Goal: Information Seeking & Learning: Learn about a topic

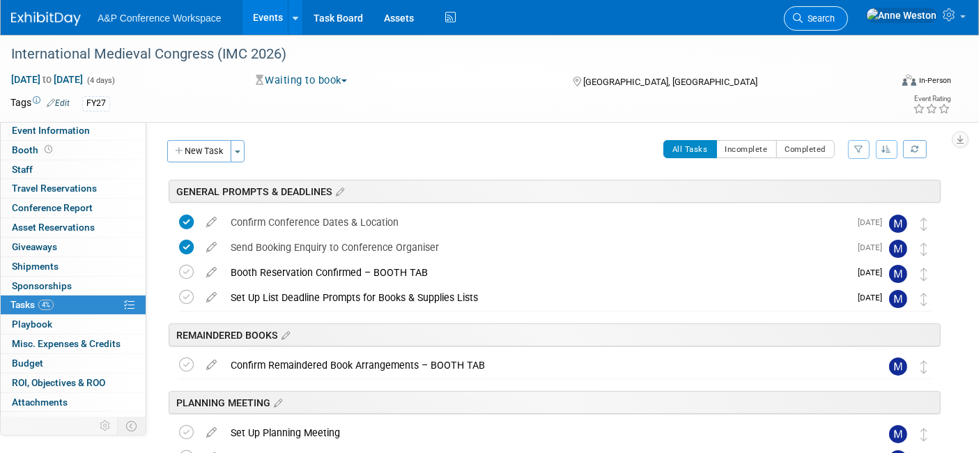
click at [835, 22] on span "Search" at bounding box center [819, 18] width 32 height 10
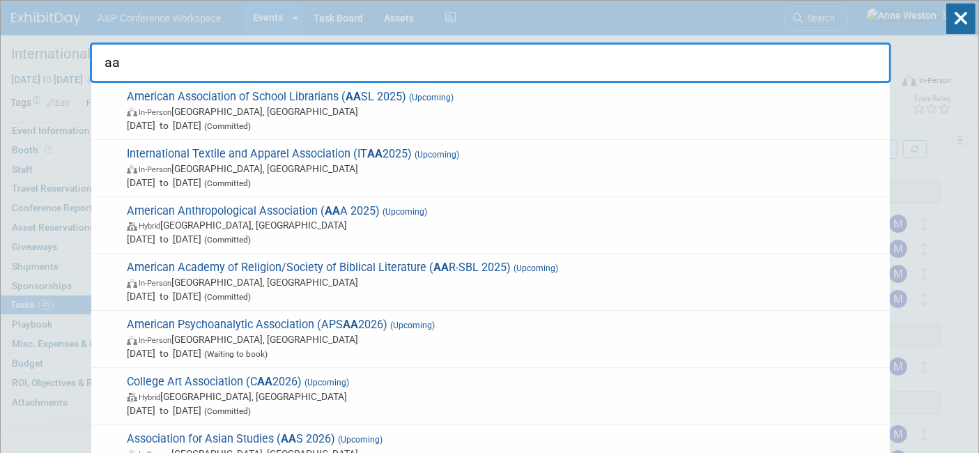
type input "a"
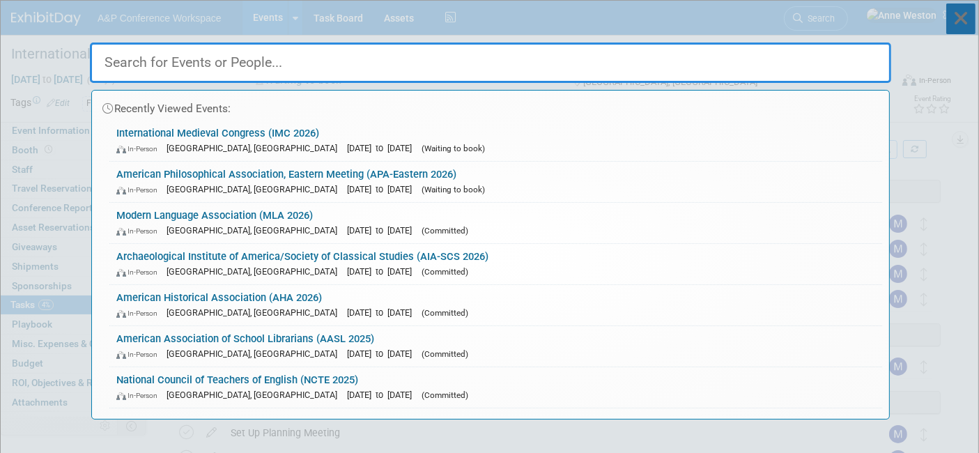
click at [958, 13] on icon at bounding box center [961, 18] width 29 height 31
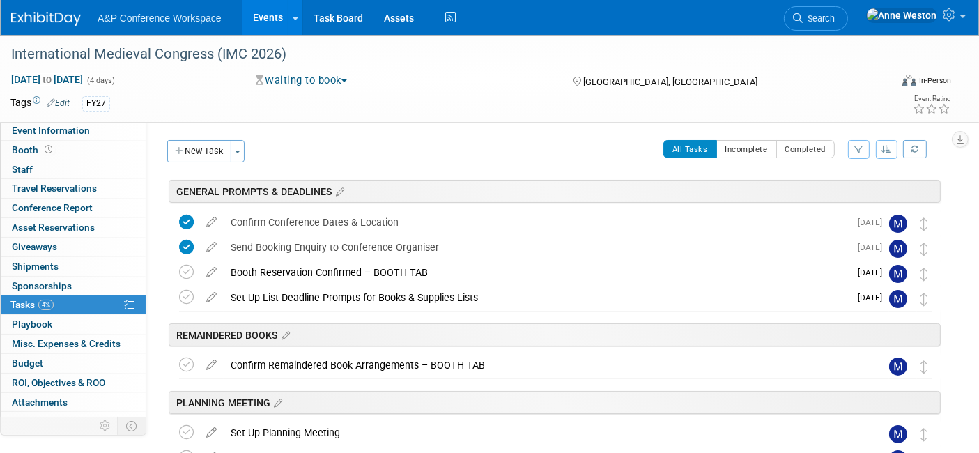
click at [29, 16] on img at bounding box center [46, 19] width 70 height 14
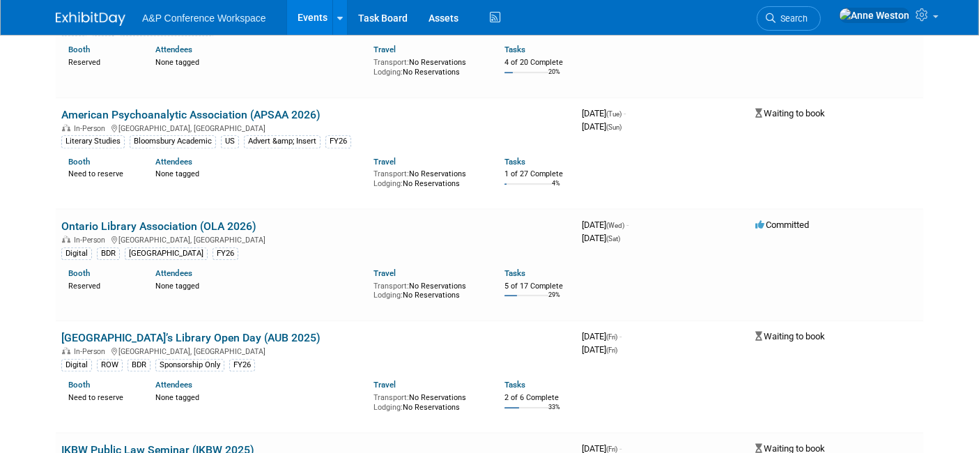
scroll to position [9138, 0]
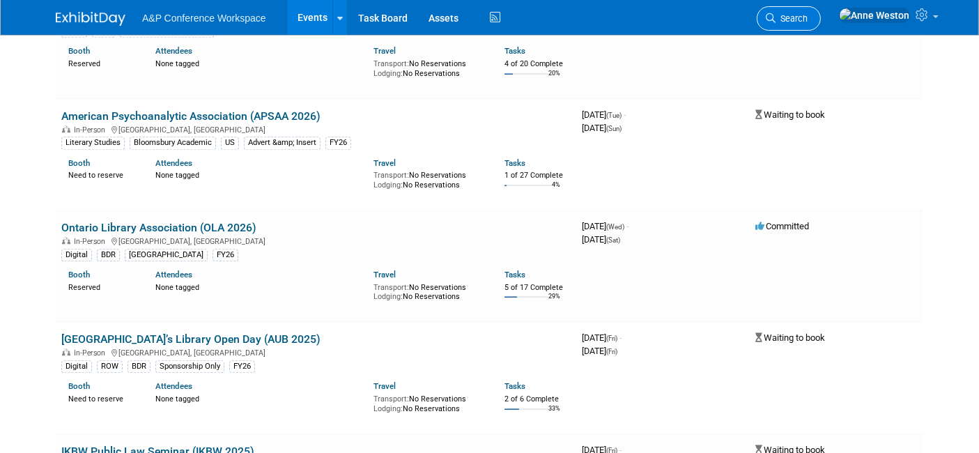
click at [821, 8] on link "Search" at bounding box center [789, 18] width 64 height 24
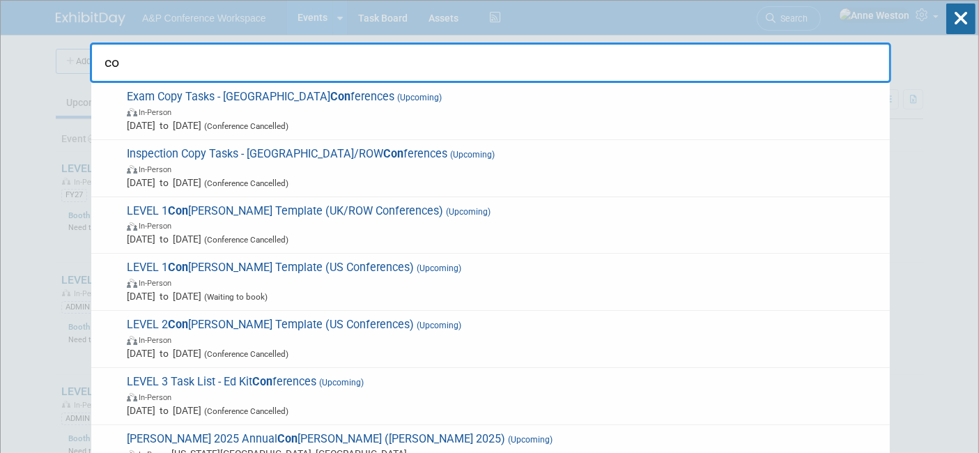
type input "c"
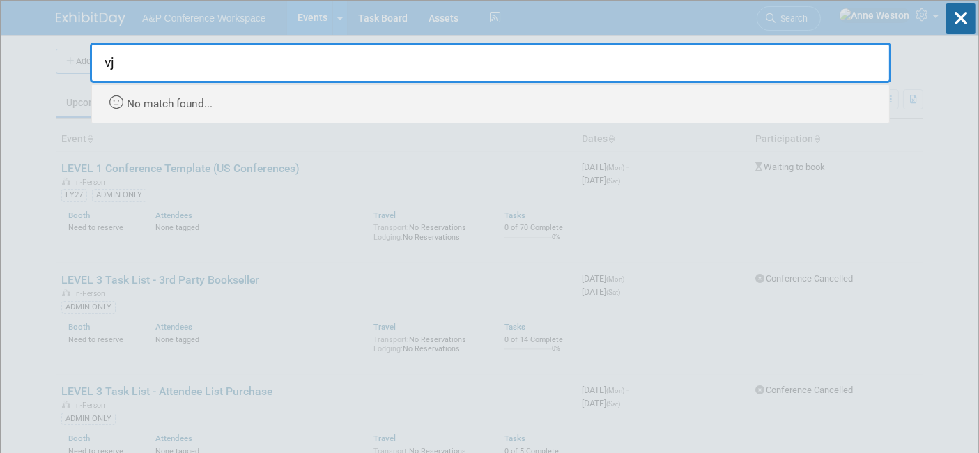
type input "v"
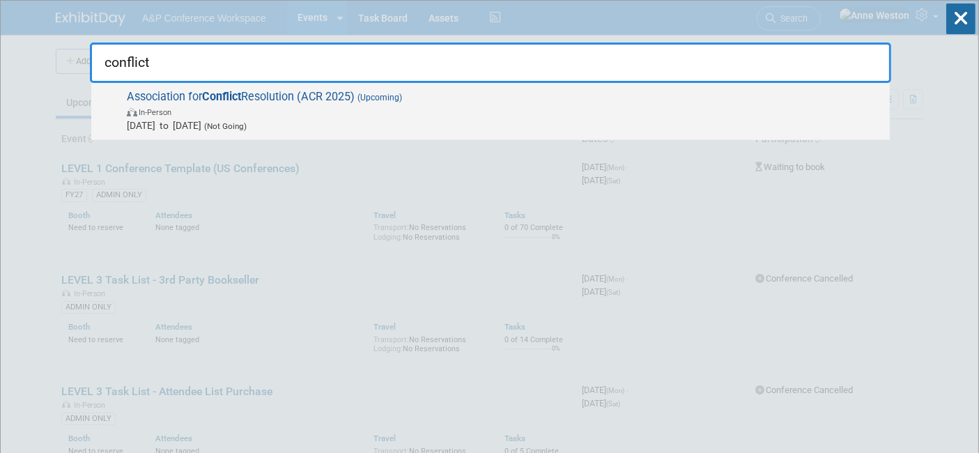
type input "conflict"
click at [165, 109] on span "In-Person" at bounding box center [155, 112] width 33 height 9
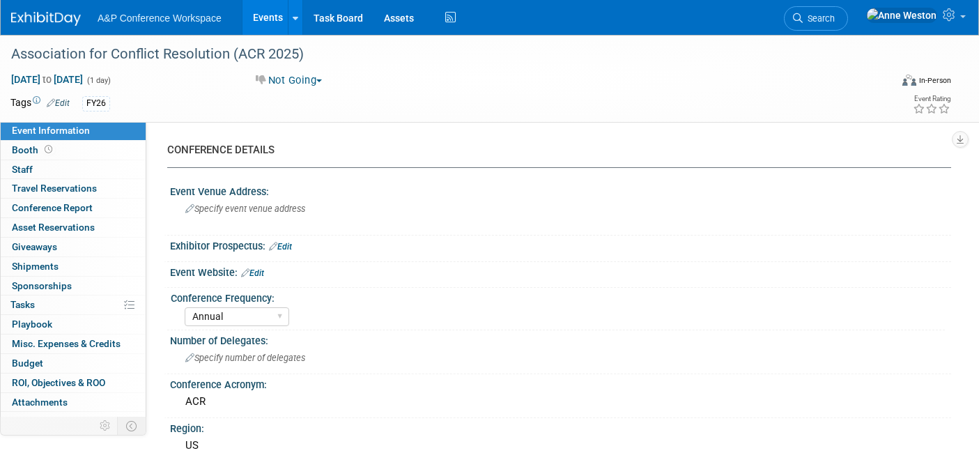
select select "Annual"
select select "Sociology"
click at [73, 144] on link "Booth" at bounding box center [73, 150] width 145 height 19
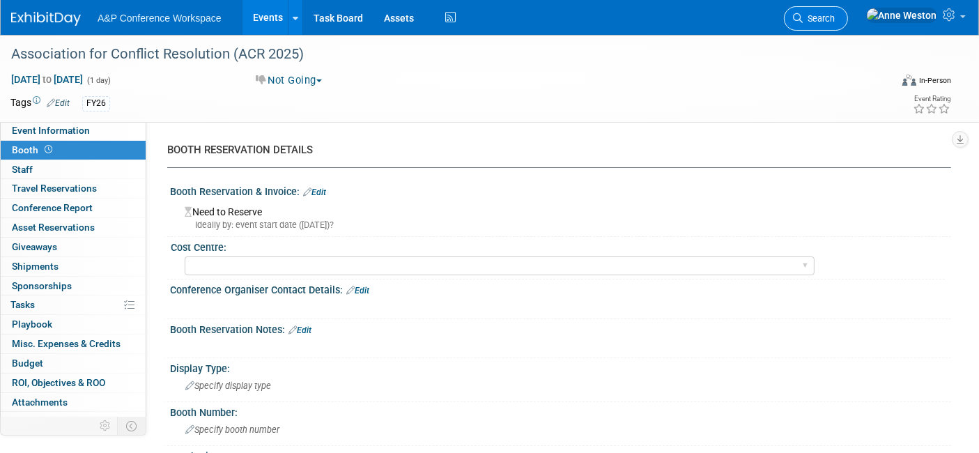
click at [835, 17] on span "Search" at bounding box center [819, 18] width 32 height 10
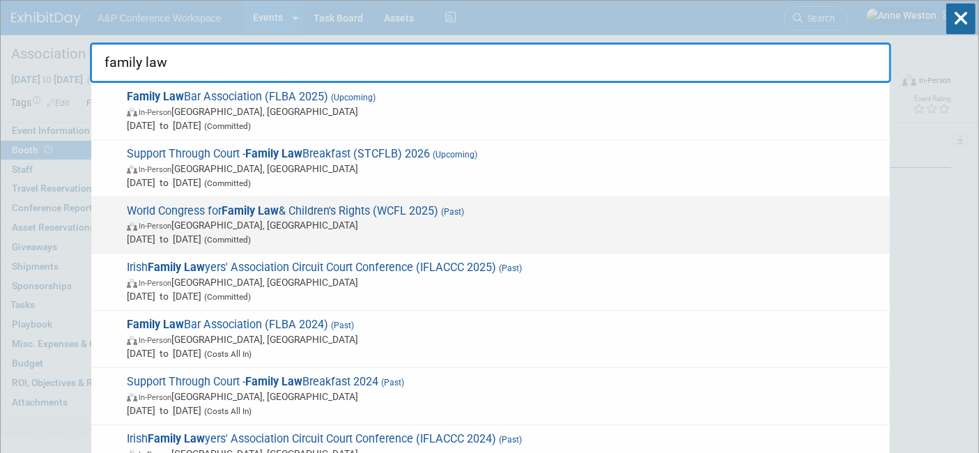
type input "family law"
click at [349, 219] on span "In-Person England, United Kingdom" at bounding box center [505, 225] width 756 height 14
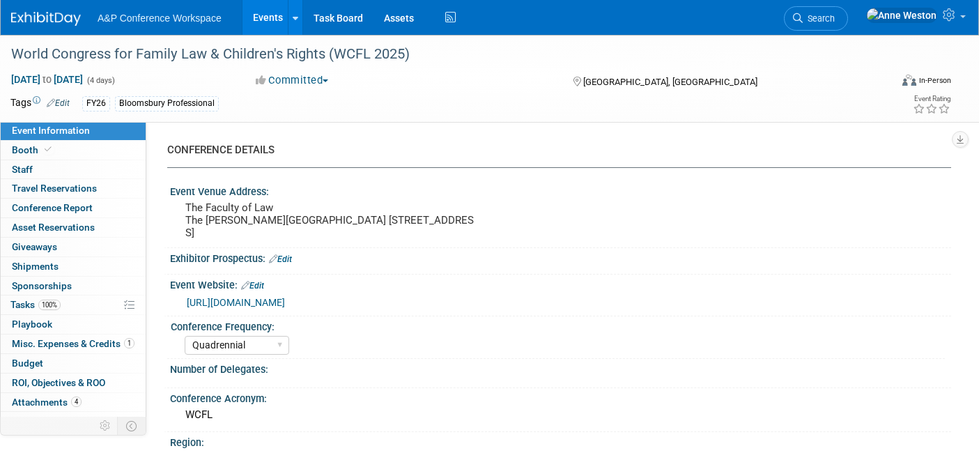
select select "Quadrennial"
select select "Level 3"
select select "Program Advert"
select select "Law"
select select "Bloomsbury Professional"
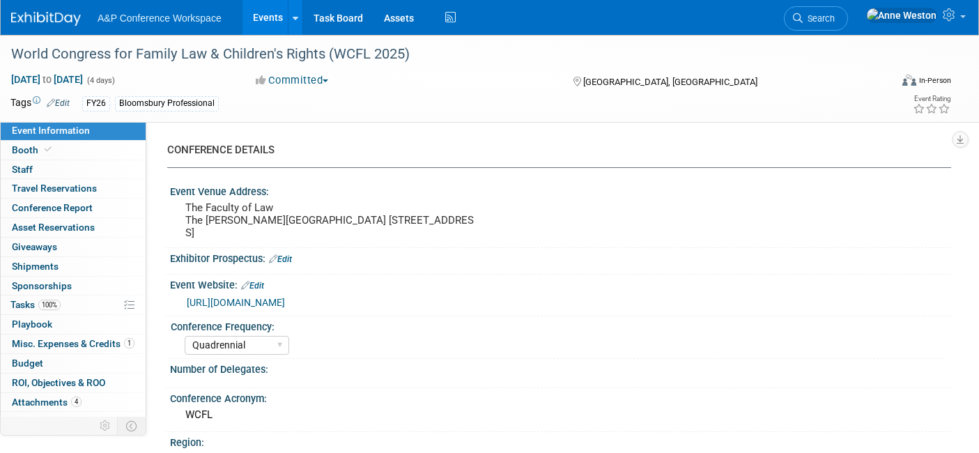
select select "[PERSON_NAME]"
select select "Brand/Subject Presence​"
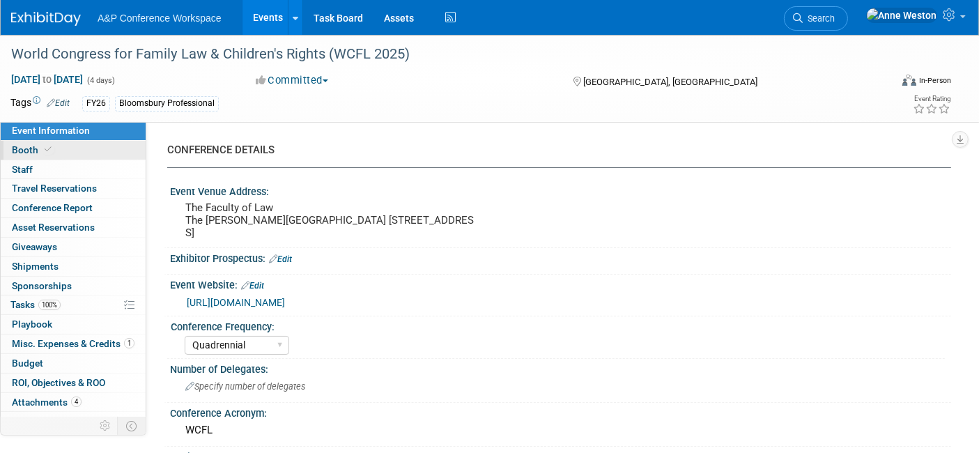
click at [76, 142] on link "Booth" at bounding box center [73, 150] width 145 height 19
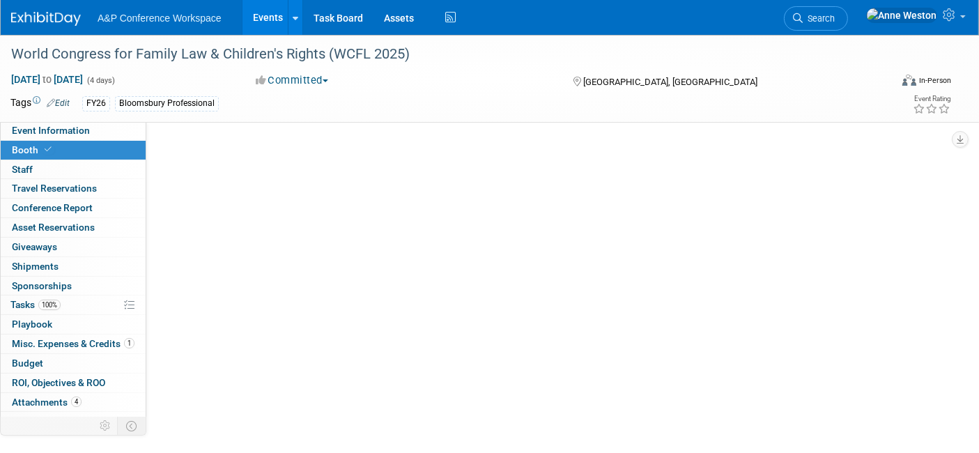
select select "BPTL"
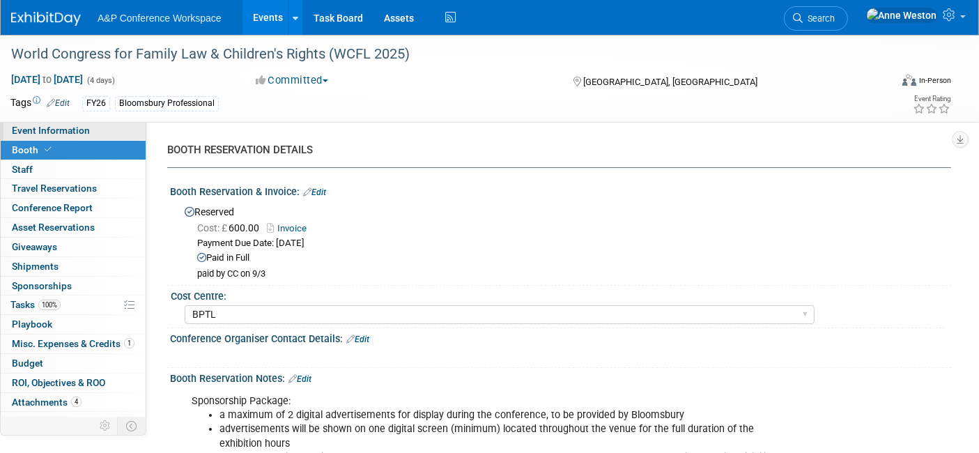
click at [101, 130] on link "Event Information" at bounding box center [73, 130] width 145 height 19
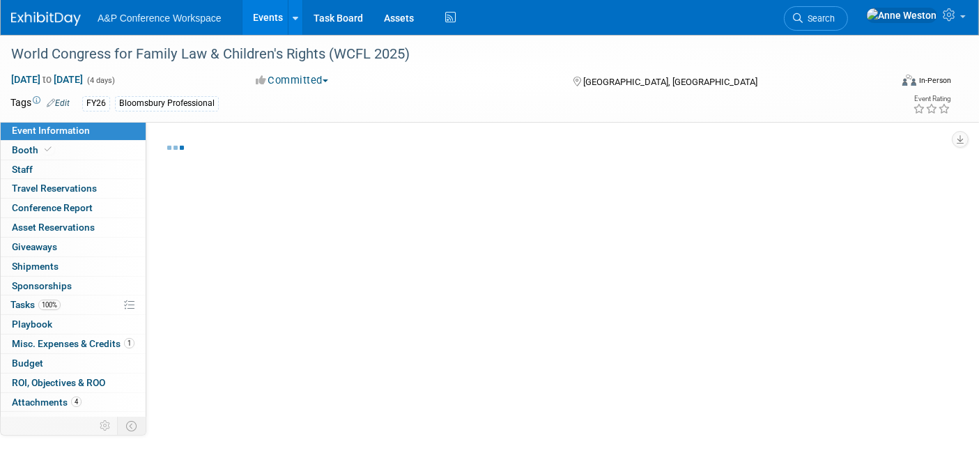
select select "Quadrennial"
select select "Level 3"
select select "Program Advert"
select select "Law"
select select "Bloomsbury Professional"
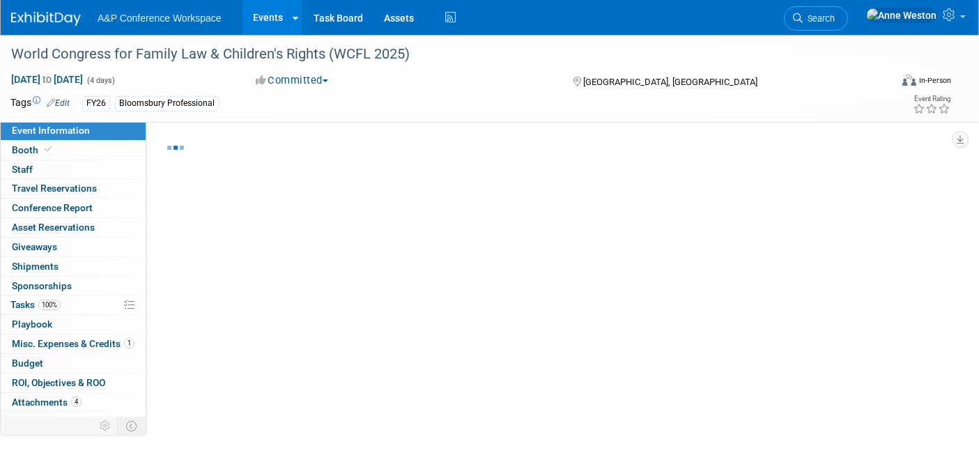
select select "[PERSON_NAME]"
select select "Brand/Subject Presence​"
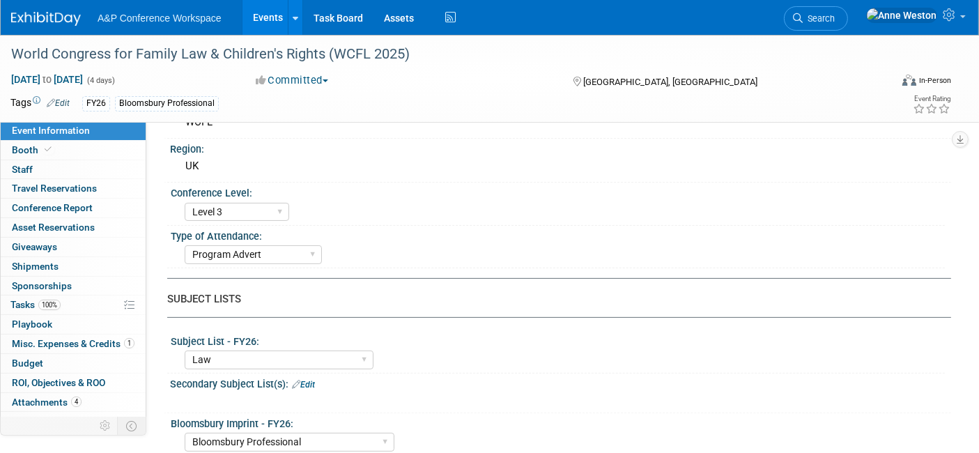
scroll to position [309, 0]
click at [835, 17] on span "Search" at bounding box center [819, 18] width 32 height 10
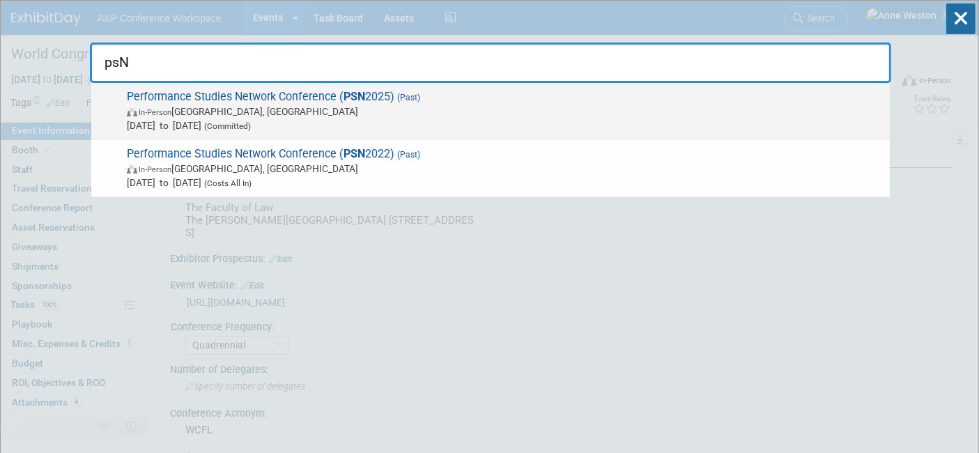
type input "psN"
click at [190, 109] on span "In-Person England, United Kingdom" at bounding box center [505, 112] width 756 height 14
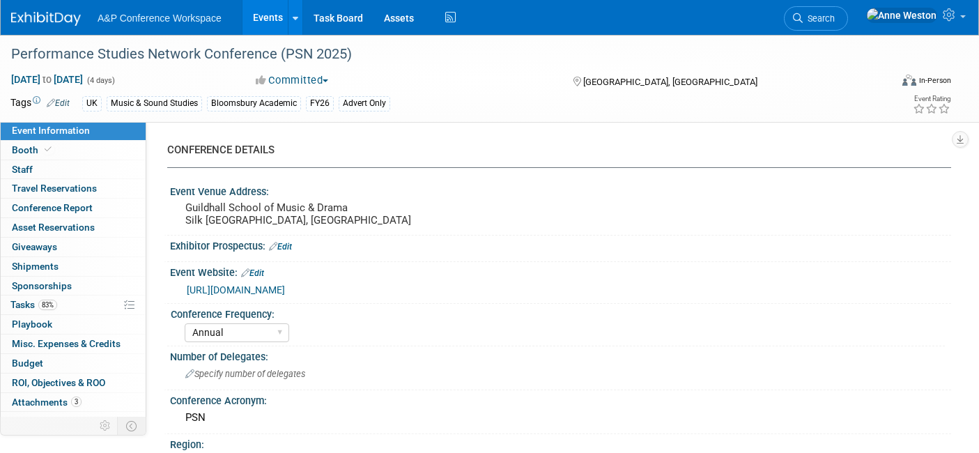
select select "Annual"
select select "Level 3"
select select "Program Advert"
select select "Music & Sound Studies"
select select "Bloomsbury Academic"
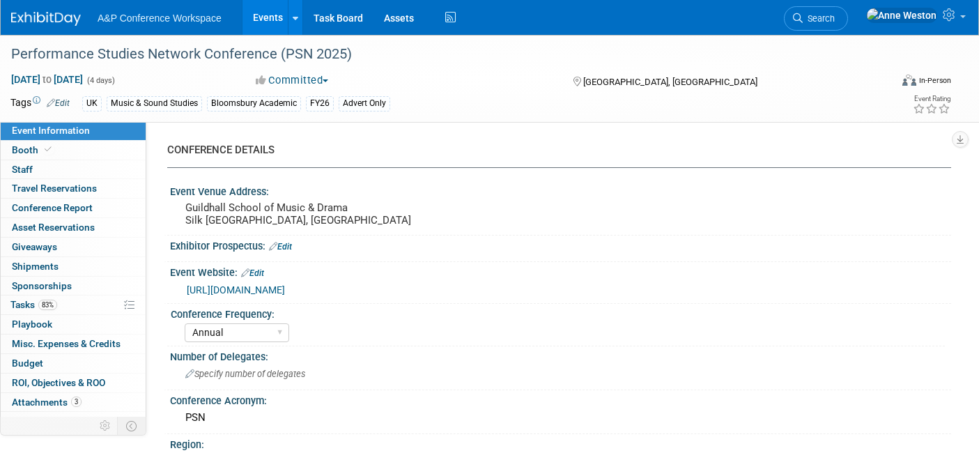
select select "[PERSON_NAME]"
click at [52, 148] on link "Booth" at bounding box center [73, 150] width 145 height 19
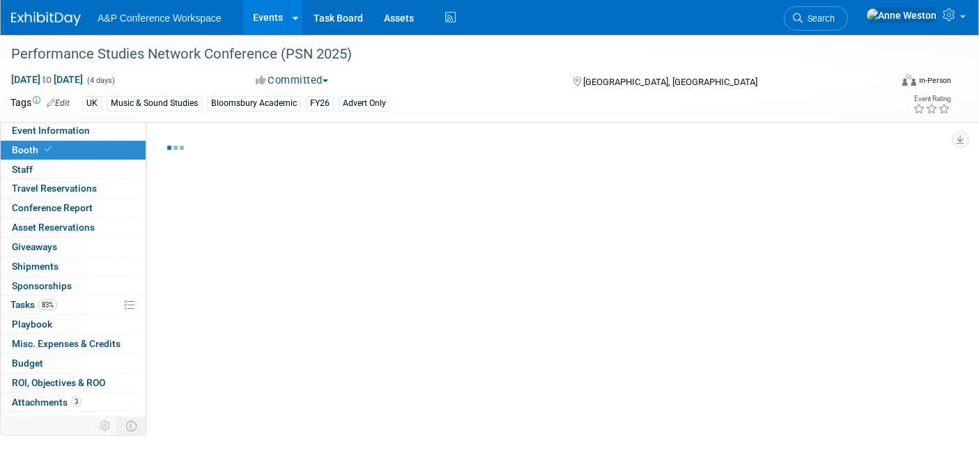
select select "COBA"
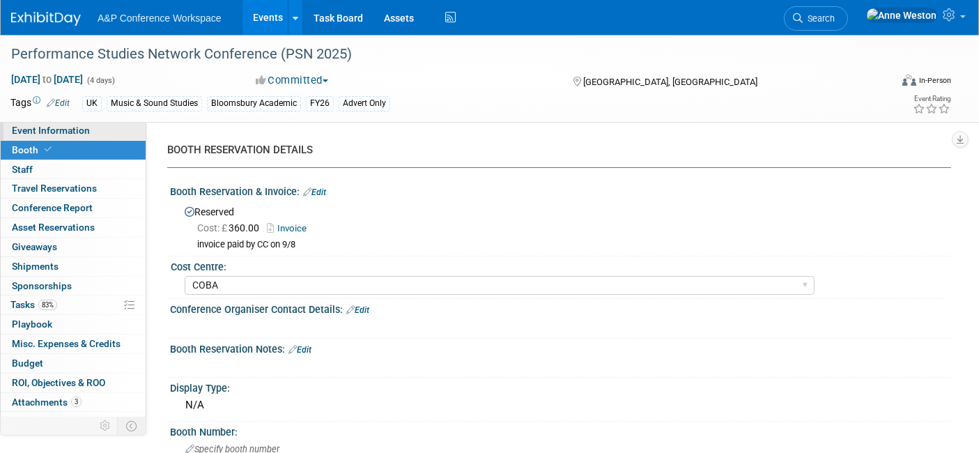
click at [75, 125] on span "Event Information" at bounding box center [51, 130] width 78 height 11
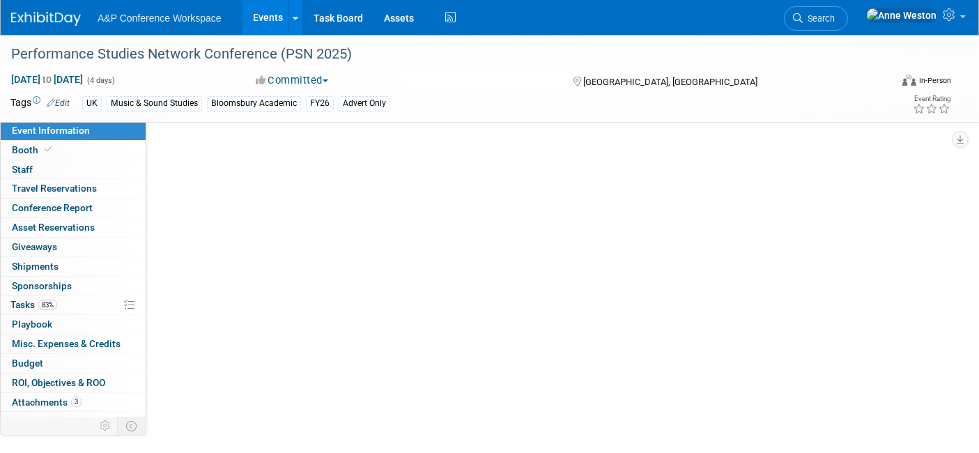
select select "Annual"
select select "Level 3"
select select "Program Advert"
select select "Music & Sound Studies"
select select "Bloomsbury Academic"
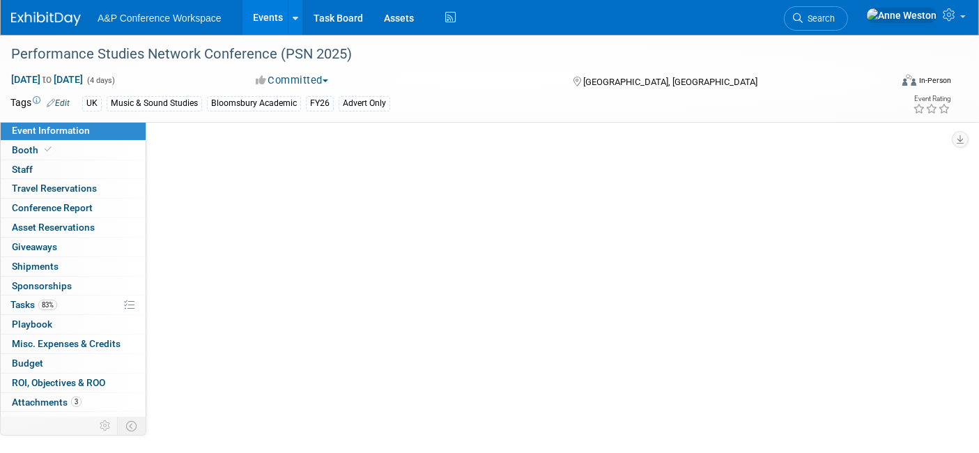
select select "[PERSON_NAME]"
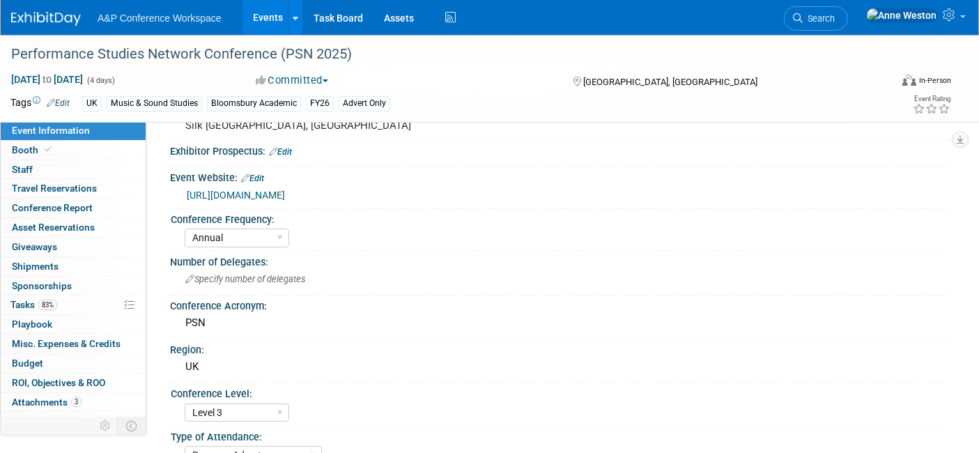
scroll to position [232, 0]
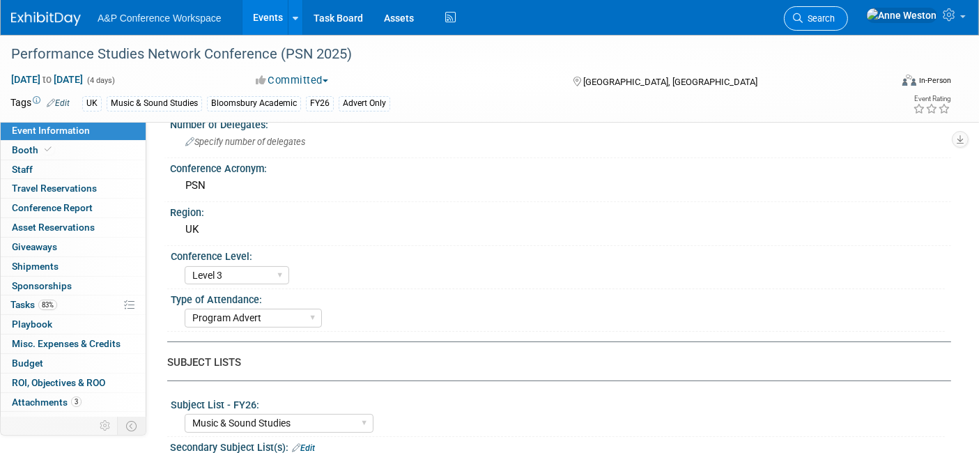
click at [835, 16] on span "Search" at bounding box center [819, 18] width 32 height 10
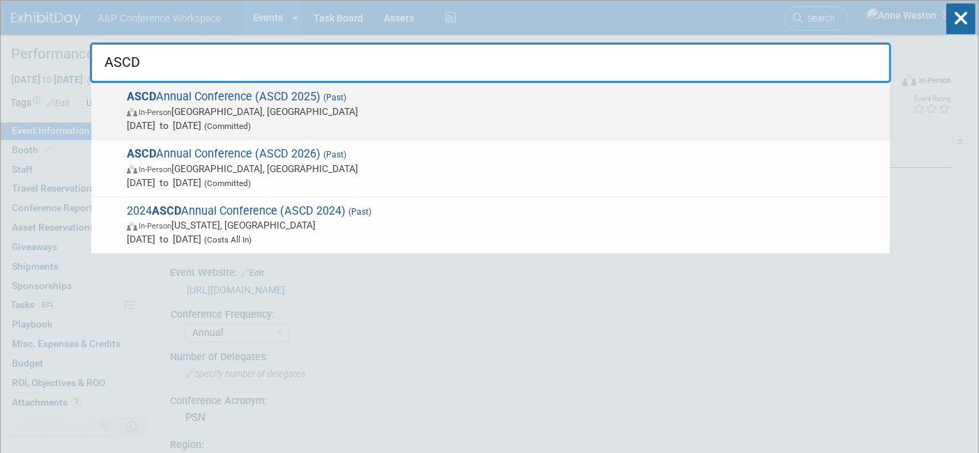
type input "ASCD"
click at [217, 109] on span "In-Person San Antonio, TX" at bounding box center [505, 112] width 756 height 14
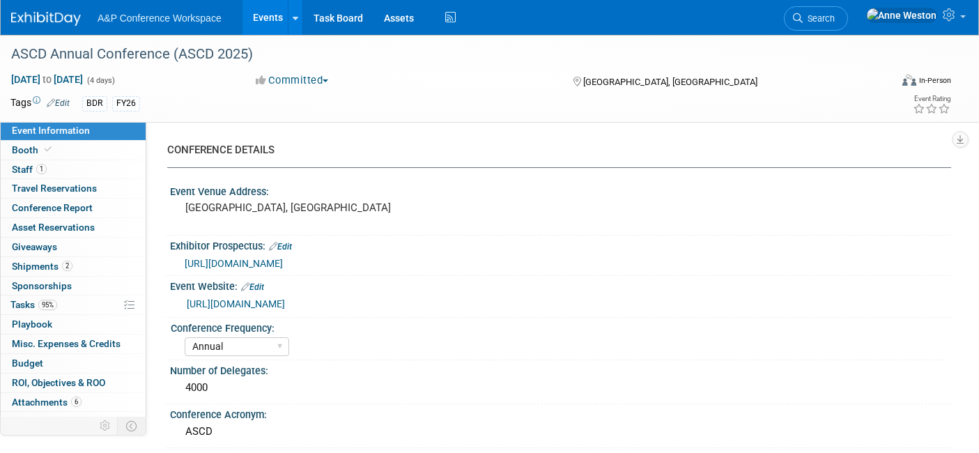
select select "Annual"
select select "Level 1"
select select "In-Person Booth"
select select "Schools"
select select "Bloomsbury Digital Resources"
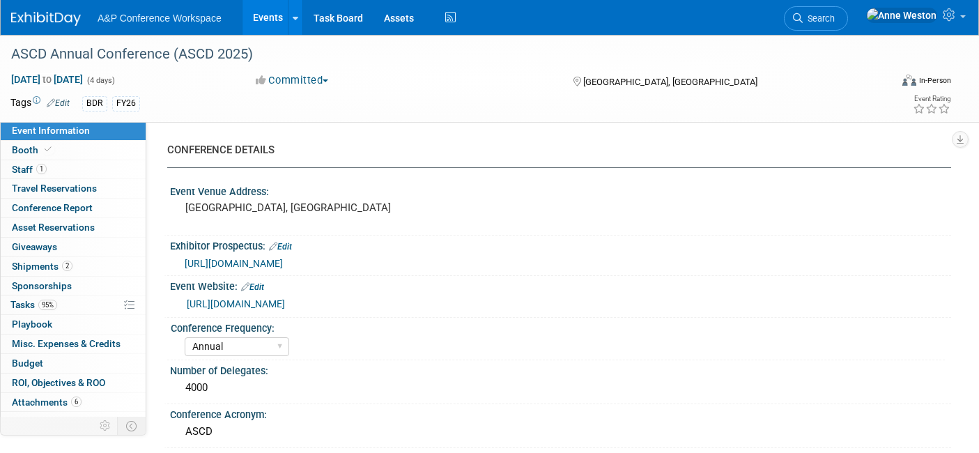
select select "[PERSON_NAME]"
select select "BDR Product Awareness and Trial Generation​"
click at [835, 19] on span "Search" at bounding box center [819, 18] width 32 height 10
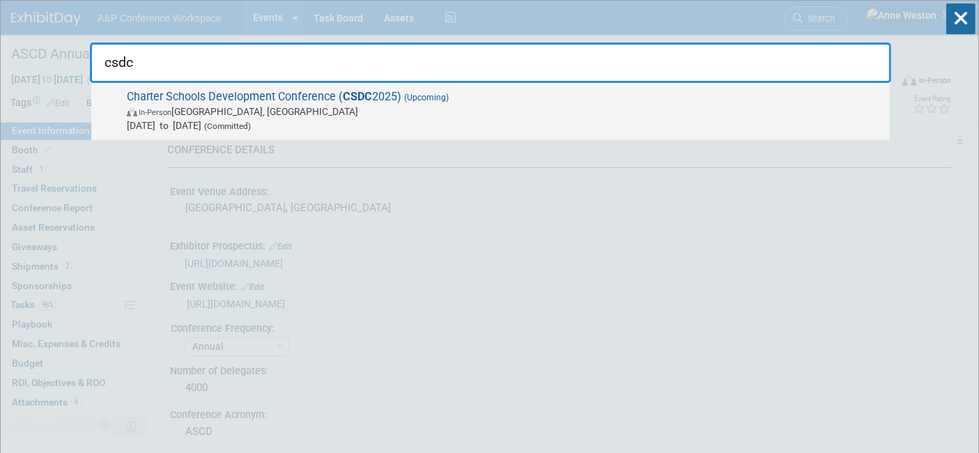
type input "csdc"
click at [217, 95] on span "Charter Schools Development Conference ( CSDC 2025) (Upcoming) In-Person Palm S…" at bounding box center [503, 111] width 760 height 43
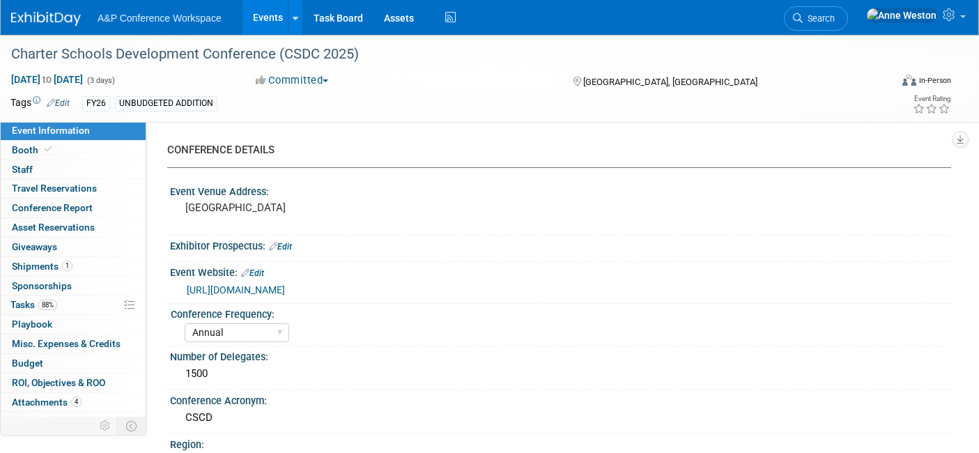
select select "Annual"
select select "Level 2"
select select "In-Person Booth"
select select "Schools"
select select "Bloomsbury Digital Resources"
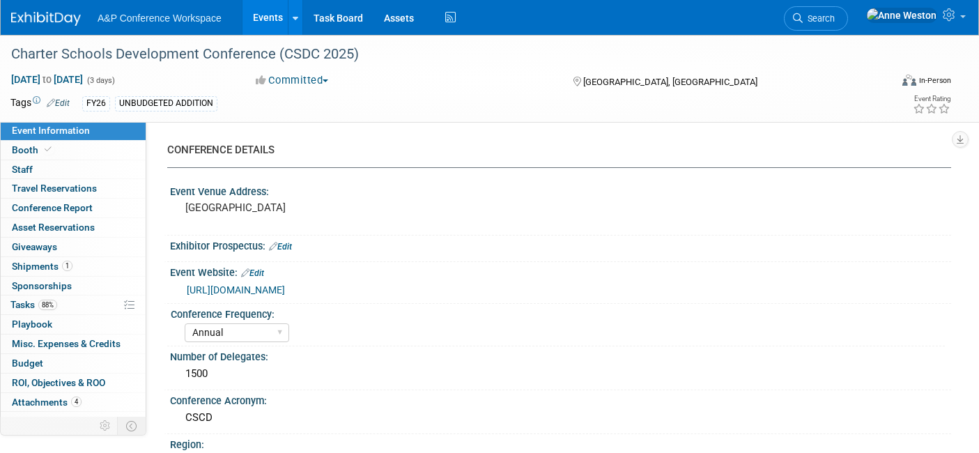
select select "[PERSON_NAME]"
select select "BDR Product Awareness and Trial Generation​"
click at [61, 397] on span "Attachments 4" at bounding box center [47, 402] width 70 height 11
